Goal: Transaction & Acquisition: Subscribe to service/newsletter

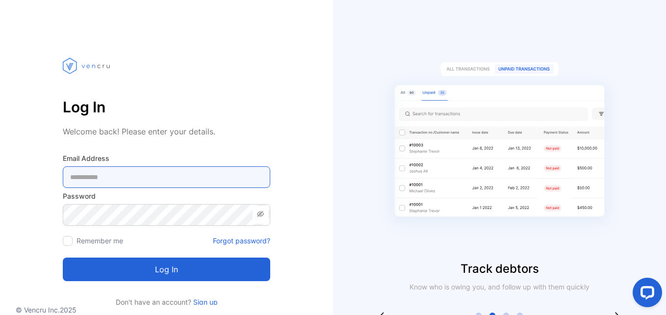
type Address-inputemail "**********"
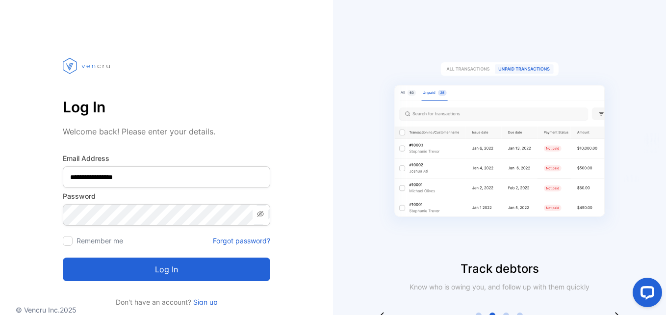
click at [159, 272] on button "Log in" at bounding box center [166, 270] width 207 height 24
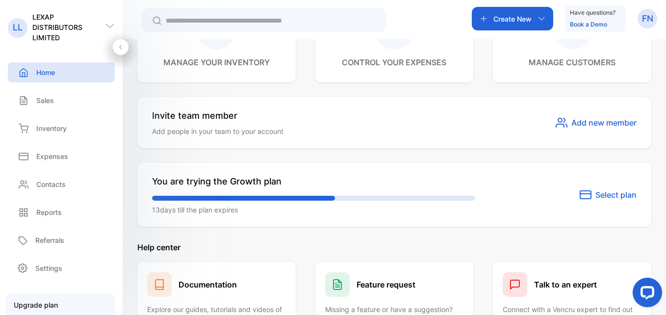
scroll to position [510, 0]
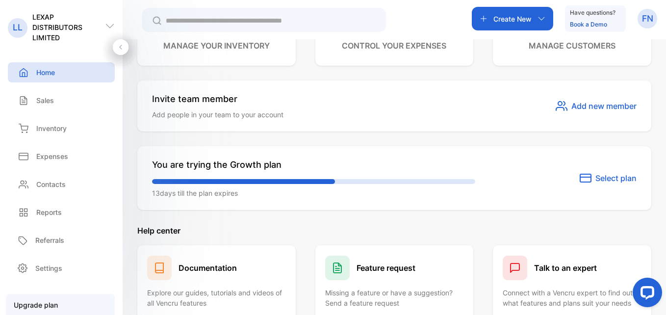
click at [613, 179] on span "Select plan" at bounding box center [615, 178] width 41 height 12
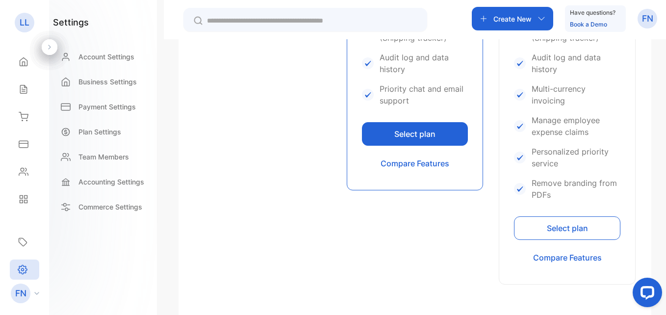
scroll to position [606, 0]
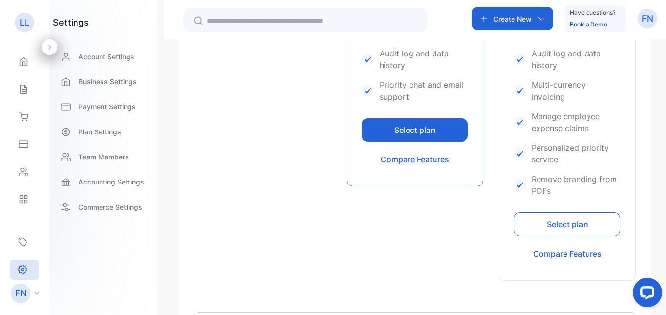
click at [608, 217] on button "Select plan" at bounding box center [567, 224] width 106 height 24
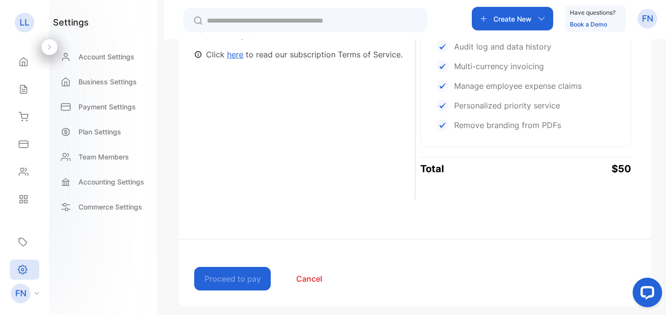
scroll to position [471, 0]
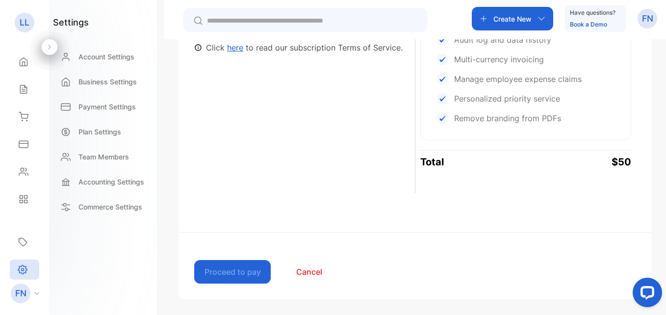
click at [316, 269] on button "Cancel" at bounding box center [309, 272] width 77 height 24
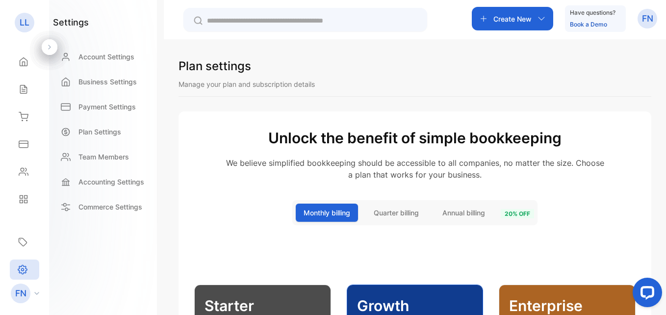
click at [30, 289] on div "FN" at bounding box center [27, 294] width 43 height 20
click at [76, 285] on p "Log out" at bounding box center [78, 286] width 21 height 9
click at [35, 294] on icon at bounding box center [36, 293] width 5 height 3
click at [77, 284] on p "Log out" at bounding box center [78, 286] width 21 height 9
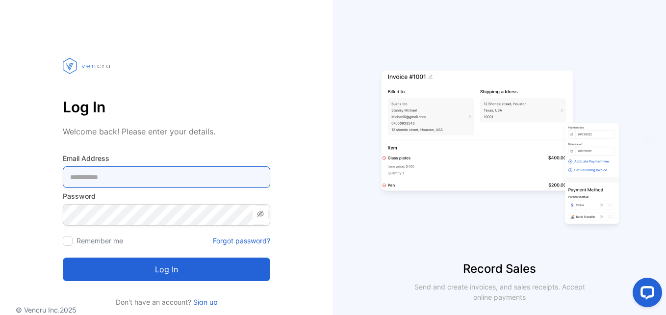
type Address-inputemail "**********"
